Goal: Task Accomplishment & Management: Complete application form

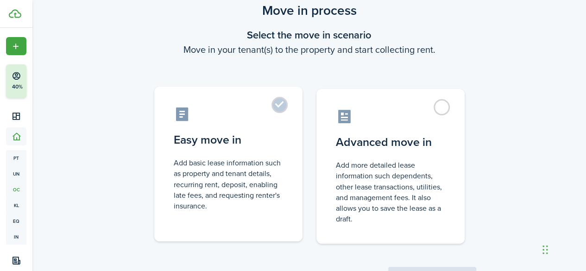
scroll to position [46, 0]
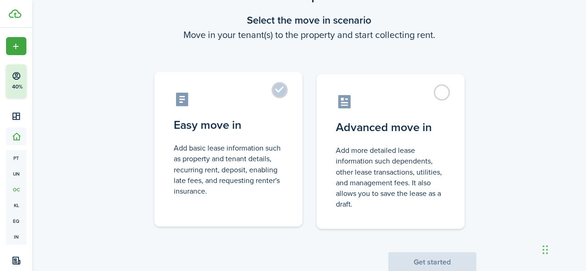
click at [277, 95] on label "Easy move in Add basic lease information such as property and tenant details, r…" at bounding box center [228, 149] width 148 height 155
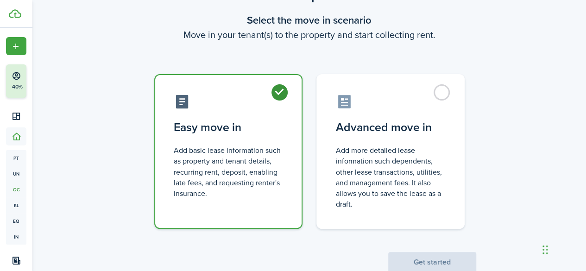
radio input "true"
click at [414, 257] on button "Get started" at bounding box center [432, 262] width 88 height 20
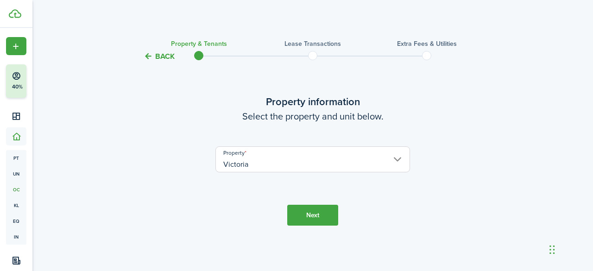
click at [322, 214] on button "Next" at bounding box center [312, 215] width 51 height 21
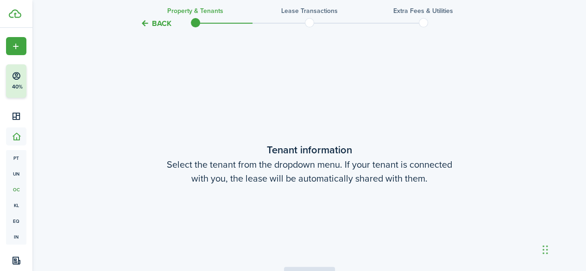
scroll to position [209, 0]
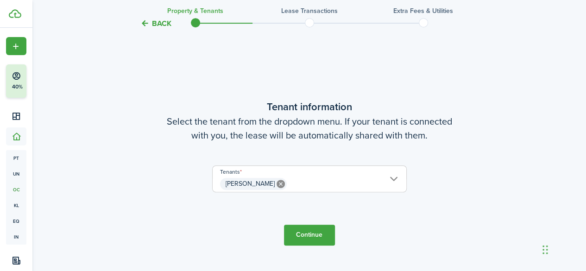
click at [312, 230] on button "Continue" at bounding box center [309, 235] width 51 height 21
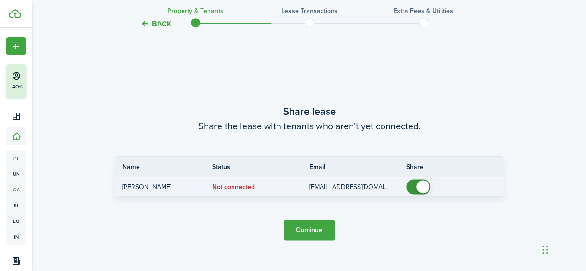
scroll to position [526, 0]
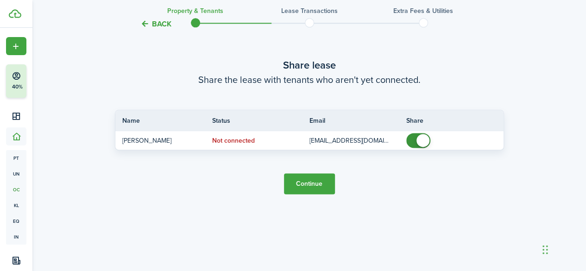
click at [315, 183] on button "Continue" at bounding box center [309, 183] width 51 height 21
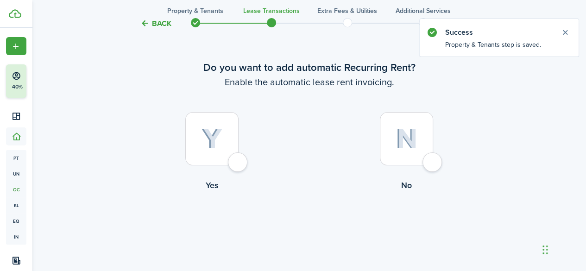
scroll to position [45, 0]
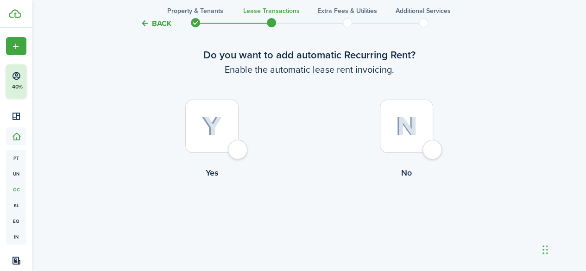
click at [394, 131] on div at bounding box center [406, 126] width 53 height 53
radio input "true"
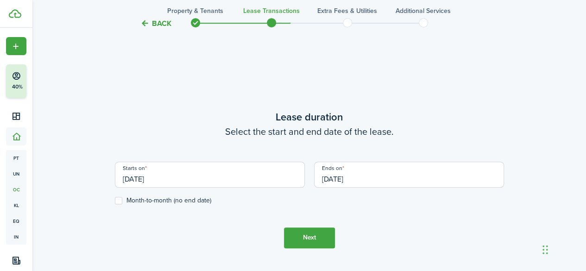
scroll to position [255, 0]
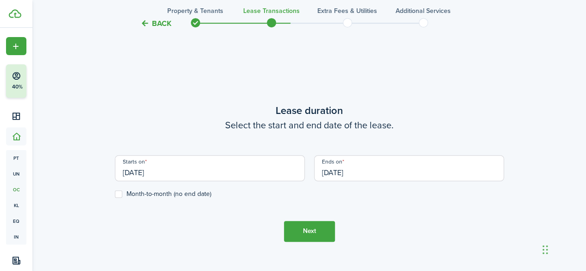
click at [142, 170] on input "[DATE]" at bounding box center [210, 168] width 190 height 26
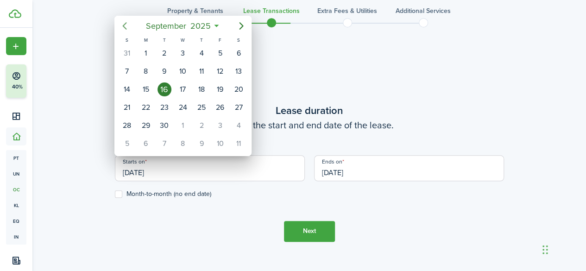
click at [126, 26] on icon "Previous page" at bounding box center [124, 25] width 11 height 11
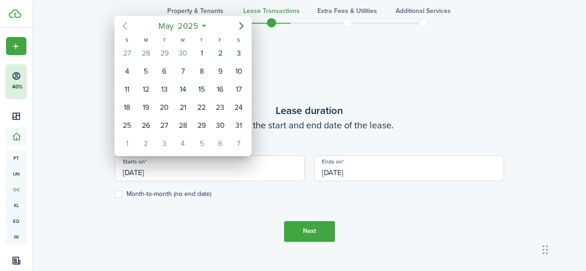
click at [126, 26] on icon "Previous page" at bounding box center [124, 25] width 11 height 11
click at [240, 25] on icon "Next page" at bounding box center [241, 25] width 11 height 11
click at [163, 86] on div "16" at bounding box center [165, 89] width 14 height 14
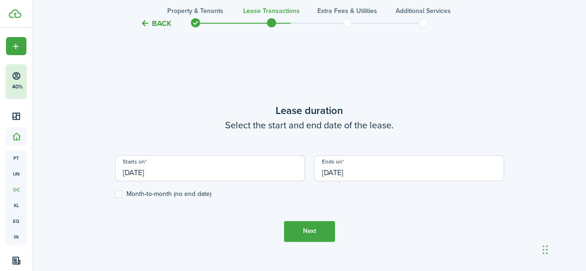
click at [203, 168] on input "[DATE]" at bounding box center [210, 168] width 190 height 26
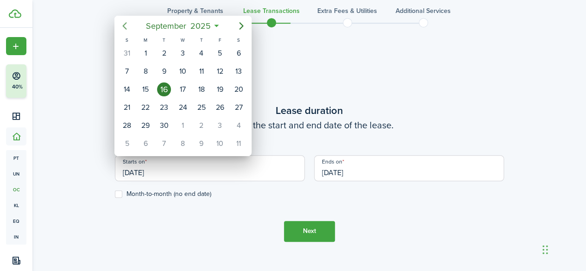
click at [129, 26] on icon "Previous page" at bounding box center [124, 25] width 11 height 11
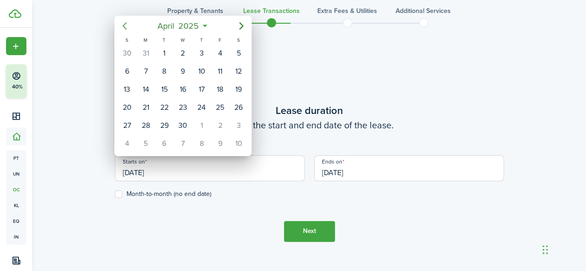
click at [129, 26] on icon "Previous page" at bounding box center [124, 25] width 11 height 11
click at [145, 69] on div "3" at bounding box center [146, 71] width 14 height 14
type input "[DATE]"
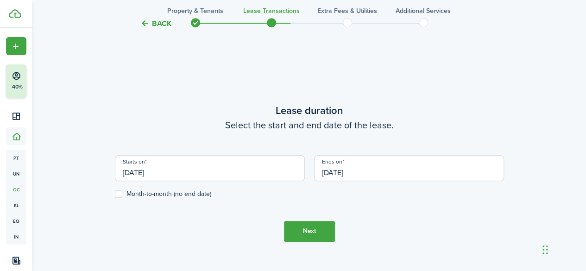
click at [370, 170] on input "[DATE]" at bounding box center [409, 168] width 190 height 26
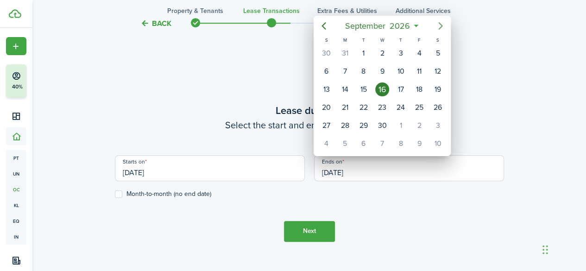
click at [442, 26] on icon "Next page" at bounding box center [440, 25] width 11 height 11
click at [441, 27] on icon "Next page" at bounding box center [441, 25] width 4 height 7
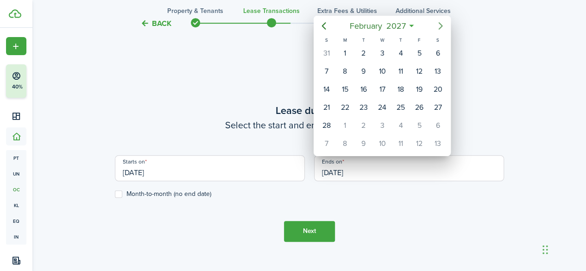
click at [441, 27] on icon "Next page" at bounding box center [441, 25] width 4 height 7
click at [382, 54] on div "3" at bounding box center [382, 53] width 14 height 14
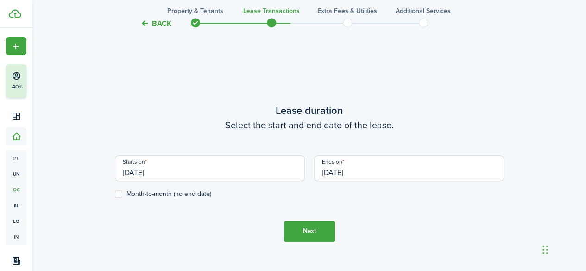
type input "[DATE]"
click at [126, 191] on label "Month-to-month (no end date)" at bounding box center [163, 193] width 96 height 7
click at [115, 194] on input "Month-to-month (no end date)" at bounding box center [114, 194] width 0 height 0
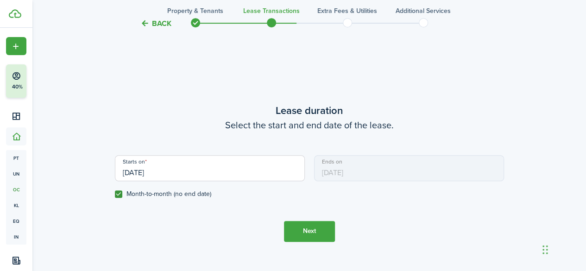
click at [119, 192] on label "Month-to-month (no end date)" at bounding box center [163, 193] width 96 height 7
click at [115, 194] on input "Month-to-month (no end date)" at bounding box center [114, 194] width 0 height 0
checkbox input "false"
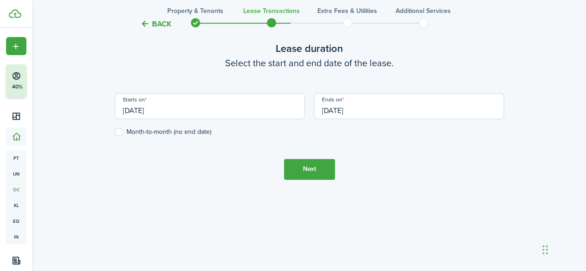
click at [317, 175] on button "Next" at bounding box center [309, 169] width 51 height 21
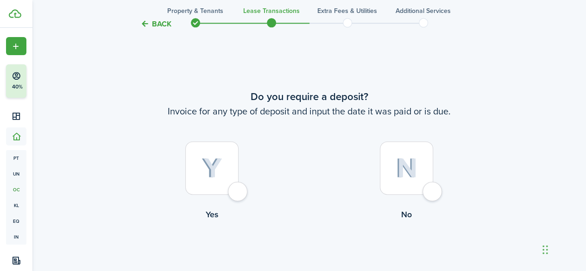
scroll to position [526, 0]
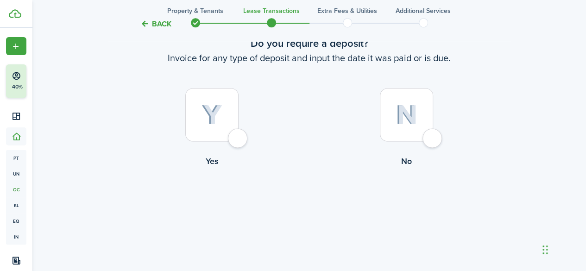
click at [222, 129] on div at bounding box center [211, 114] width 53 height 53
radio input "true"
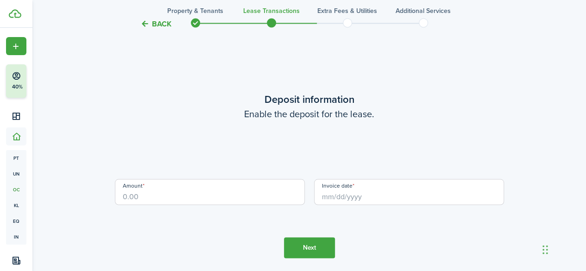
scroll to position [797, 0]
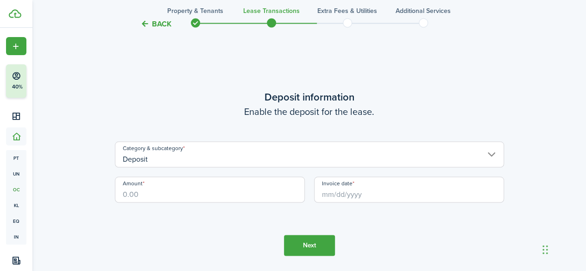
click at [179, 193] on input "Amount" at bounding box center [210, 190] width 190 height 26
click at [357, 195] on input "Invoice date" at bounding box center [409, 190] width 190 height 26
type input "$1,600.00"
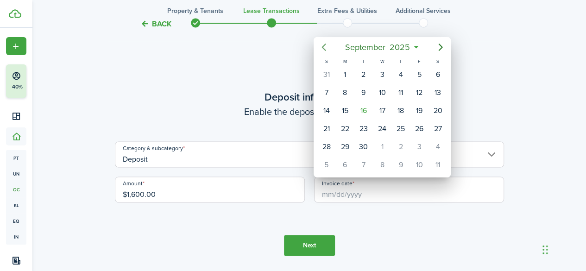
click at [326, 49] on icon "Previous page" at bounding box center [323, 47] width 11 height 11
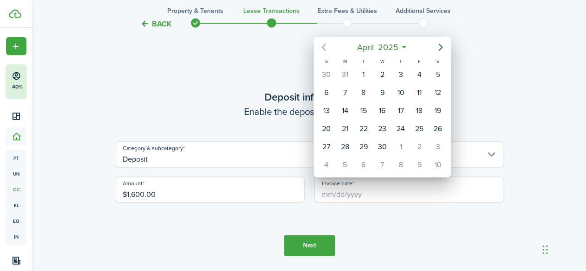
click at [326, 49] on icon "Previous page" at bounding box center [323, 47] width 11 height 11
click at [441, 49] on icon "Next page" at bounding box center [440, 47] width 11 height 11
click at [441, 48] on icon "Next page" at bounding box center [441, 47] width 4 height 7
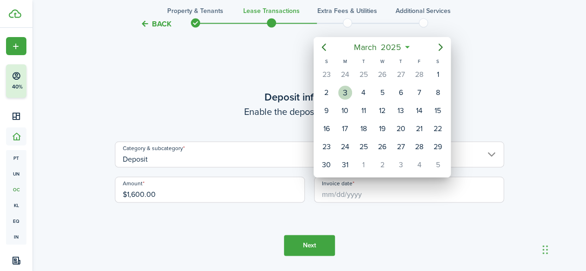
click at [345, 90] on div "3" at bounding box center [345, 93] width 14 height 14
type input "[DATE]"
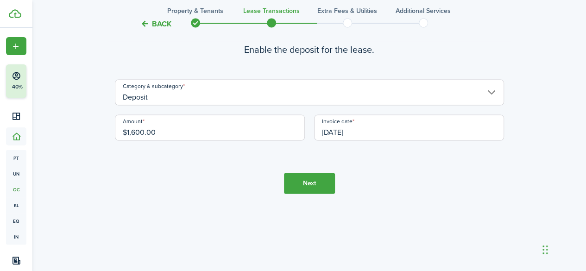
click at [300, 181] on button "Next" at bounding box center [309, 183] width 51 height 21
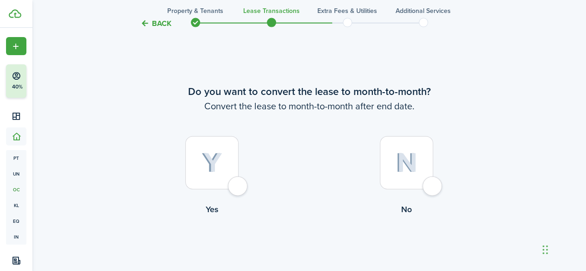
scroll to position [1068, 0]
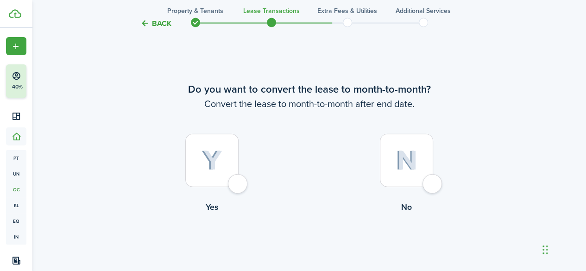
click at [227, 181] on div at bounding box center [211, 160] width 53 height 53
radio input "true"
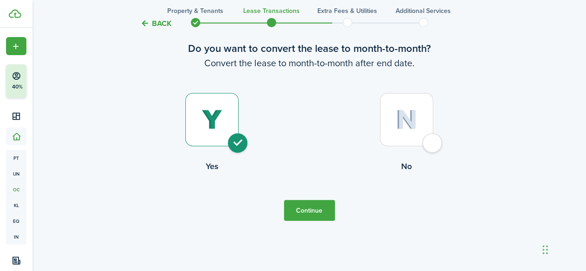
scroll to position [1130, 0]
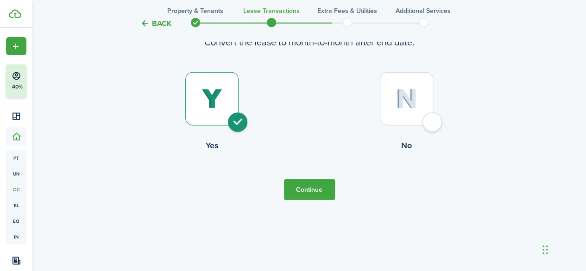
click at [313, 192] on button "Continue" at bounding box center [309, 189] width 51 height 21
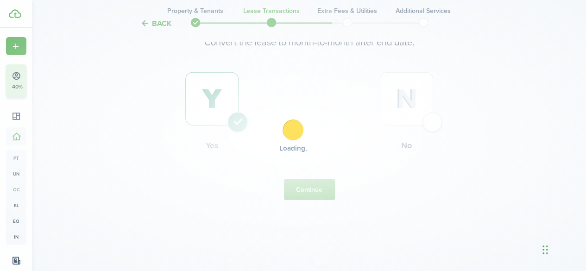
scroll to position [0, 0]
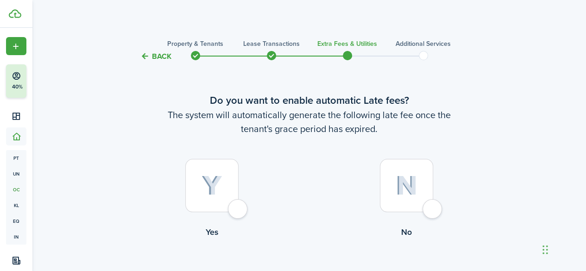
click at [213, 191] on img at bounding box center [212, 186] width 21 height 20
radio input "true"
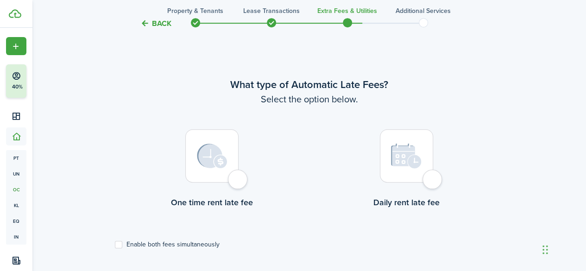
scroll to position [269, 0]
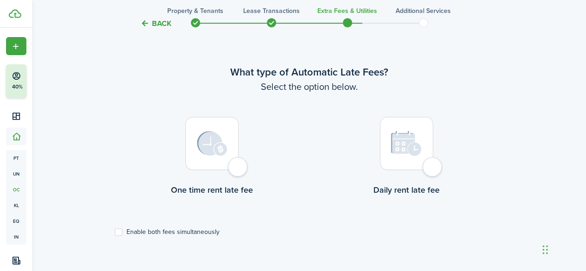
click at [217, 158] on div at bounding box center [211, 143] width 53 height 53
radio input "true"
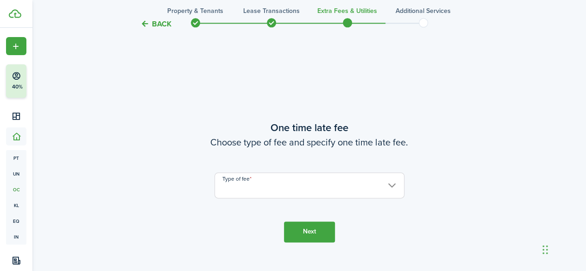
scroll to position [540, 0]
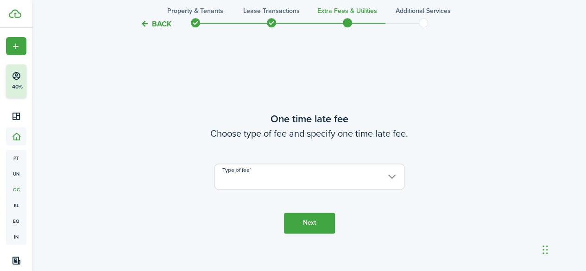
click at [323, 175] on input "Type of fee" at bounding box center [309, 177] width 190 height 26
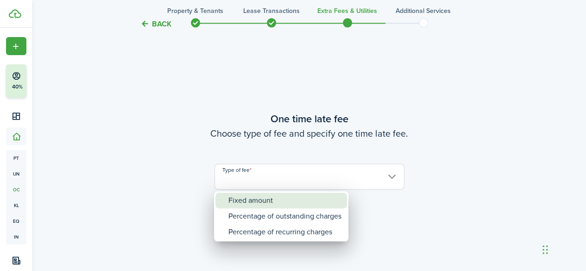
click at [277, 203] on div "Fixed amount" at bounding box center [284, 201] width 113 height 16
type input "Fixed amount"
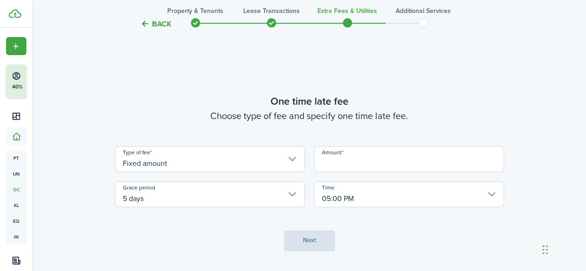
click at [372, 162] on input "Amount" at bounding box center [409, 159] width 190 height 26
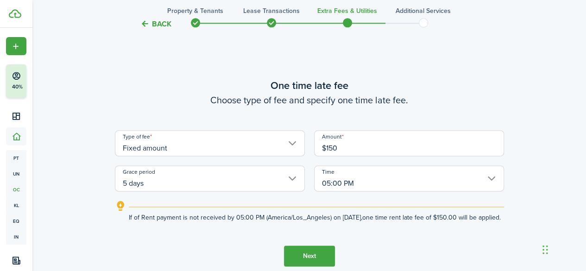
click at [240, 175] on input "5 days" at bounding box center [210, 178] width 190 height 26
type input "$150.00"
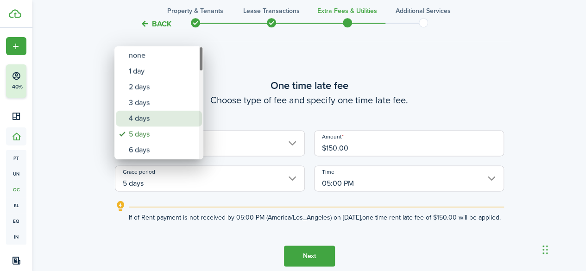
click at [151, 118] on div "4 days" at bounding box center [163, 119] width 68 height 16
type input "4 days"
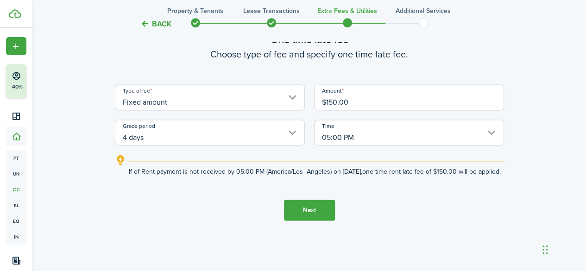
scroll to position [586, 0]
click at [311, 215] on button "Next" at bounding box center [309, 209] width 51 height 21
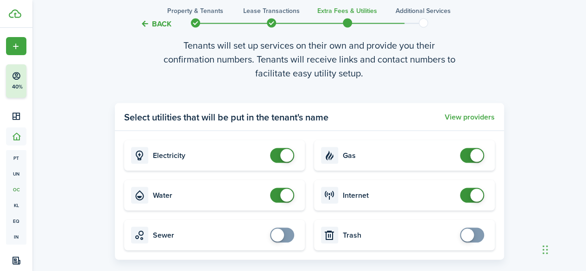
scroll to position [857, 0]
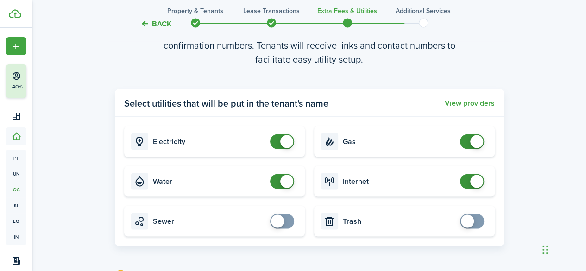
checkbox input "false"
click at [291, 183] on span at bounding box center [286, 181] width 13 height 13
checkbox input "true"
click at [468, 222] on span at bounding box center [467, 220] width 13 height 13
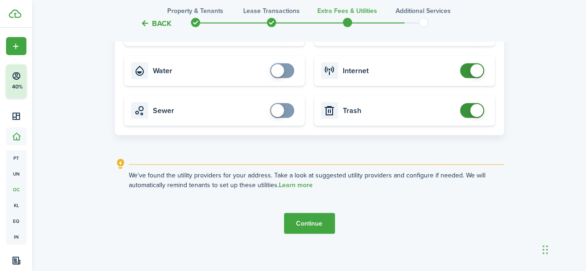
scroll to position [974, 0]
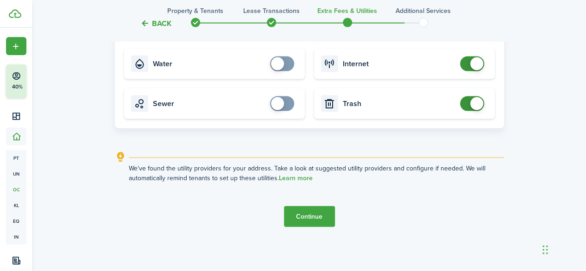
click at [311, 216] on button "Continue" at bounding box center [309, 216] width 51 height 21
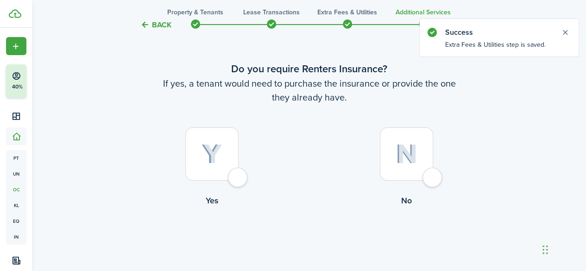
scroll to position [46, 0]
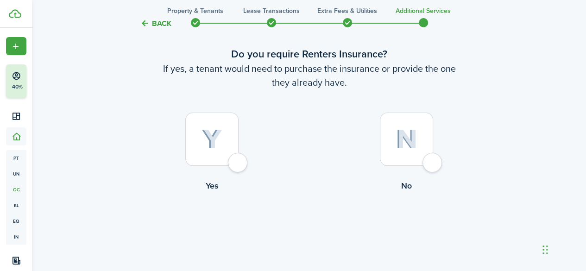
click at [225, 146] on div at bounding box center [211, 139] width 53 height 53
radio input "true"
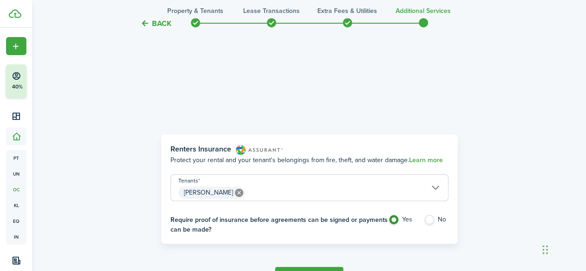
scroll to position [269, 0]
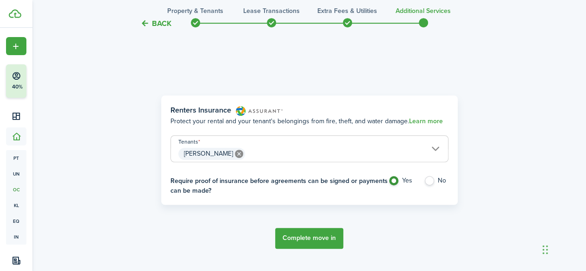
click at [432, 182] on label "No" at bounding box center [436, 183] width 25 height 14
radio input "false"
radio input "true"
click at [308, 233] on button "Complete move in" at bounding box center [309, 238] width 68 height 21
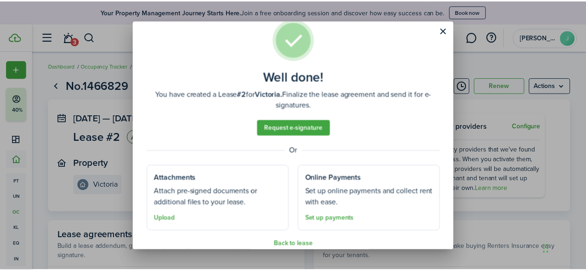
scroll to position [32, 0]
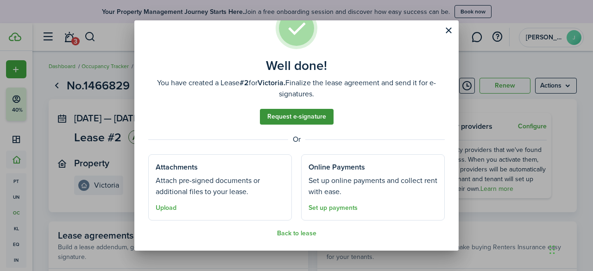
click at [316, 114] on link "Request e-signature" at bounding box center [297, 117] width 74 height 16
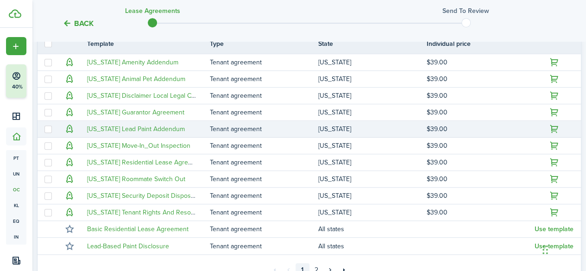
scroll to position [232, 0]
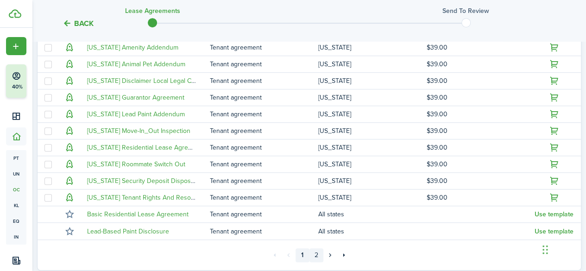
click at [315, 255] on link "2" at bounding box center [316, 255] width 14 height 14
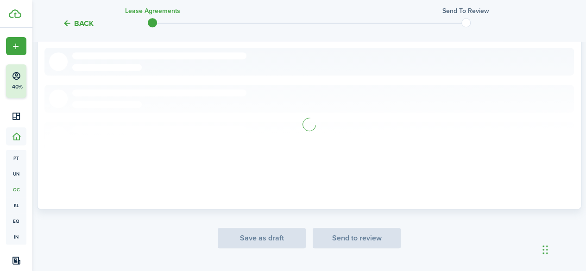
scroll to position [180, 0]
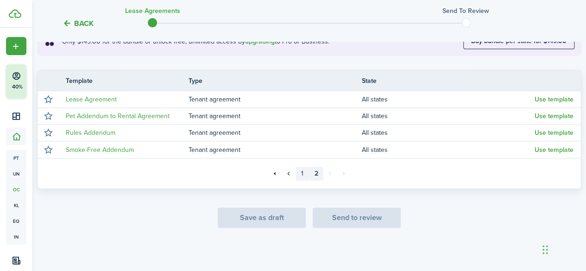
click at [304, 177] on link "1" at bounding box center [303, 174] width 14 height 14
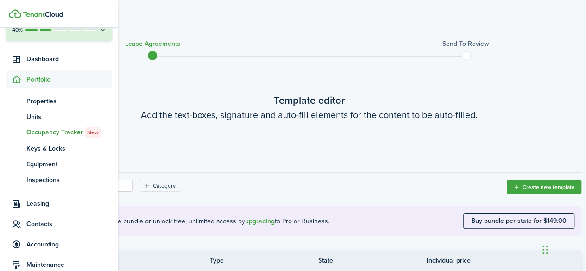
scroll to position [139, 0]
